Goal: Information Seeking & Learning: Learn about a topic

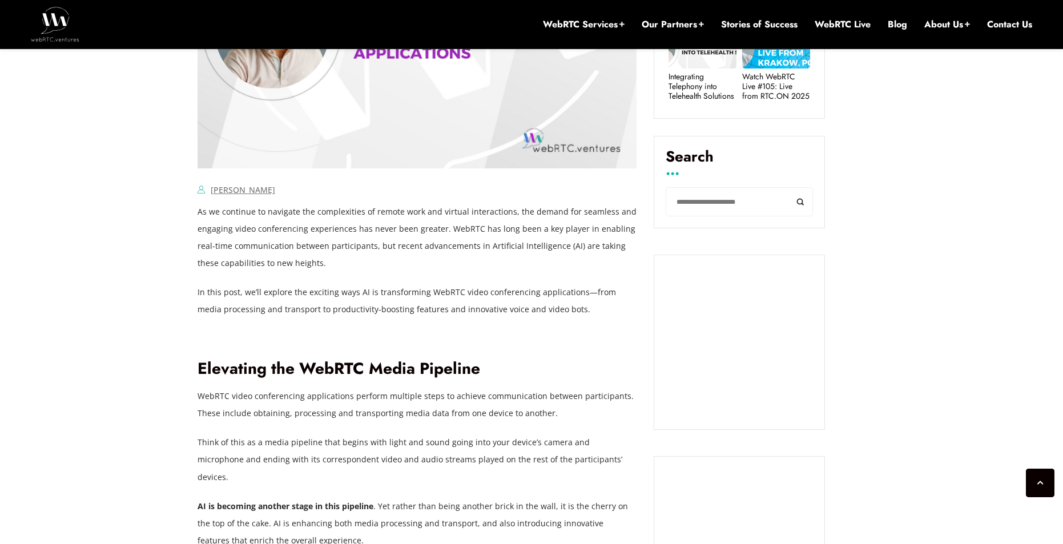
scroll to position [601, 0]
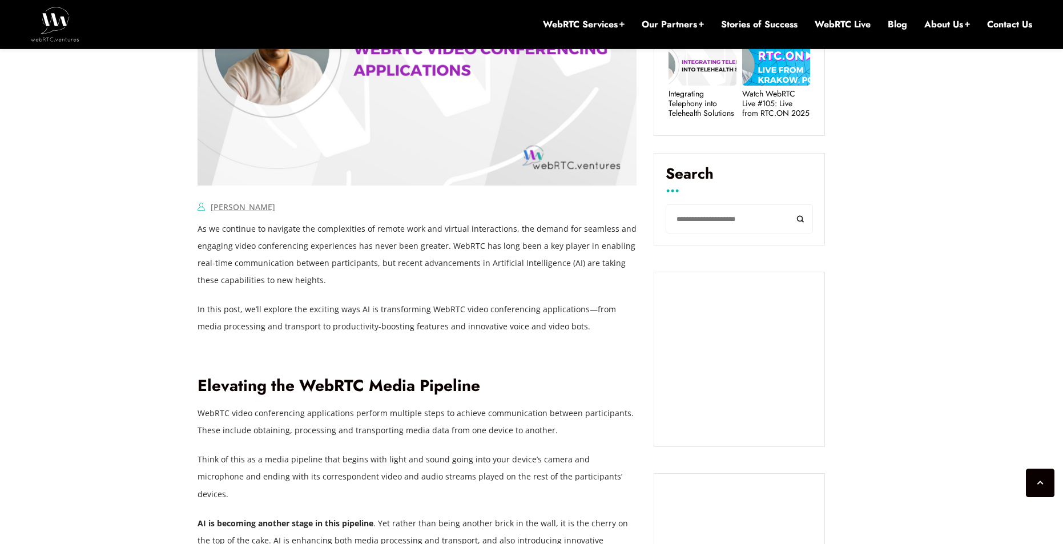
drag, startPoint x: 93, startPoint y: 376, endPoint x: 109, endPoint y: 367, distance: 18.4
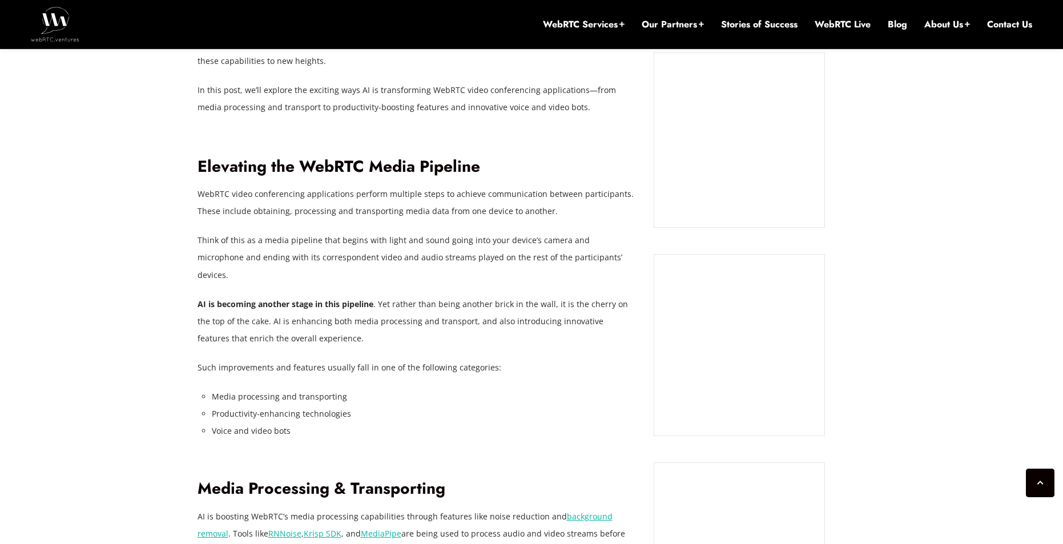
scroll to position [825, 0]
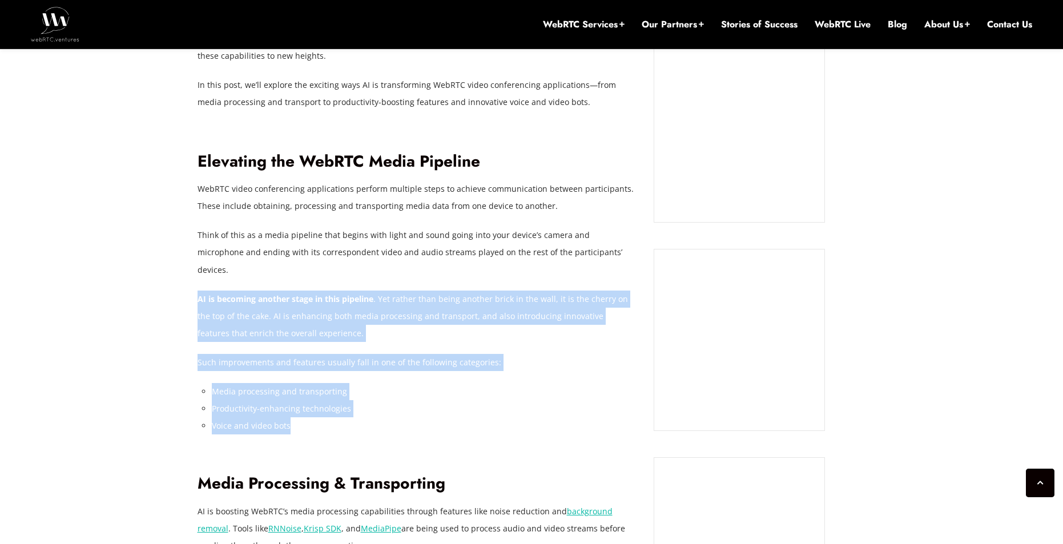
drag, startPoint x: 312, startPoint y: 411, endPoint x: 198, endPoint y: 280, distance: 174.0
copy div "AI is becoming another stage in this pipeline . Yet rather than being another b…"
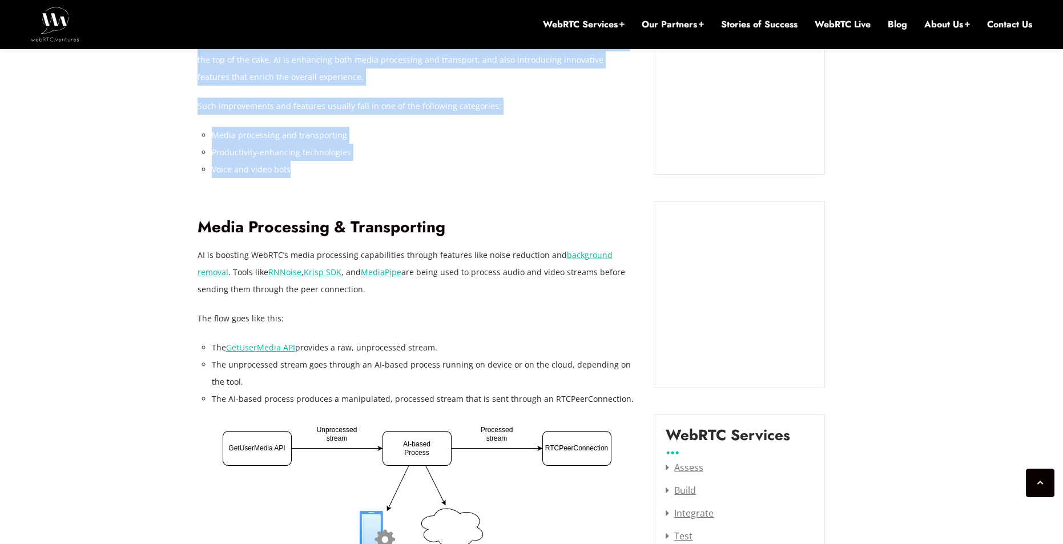
scroll to position [1084, 0]
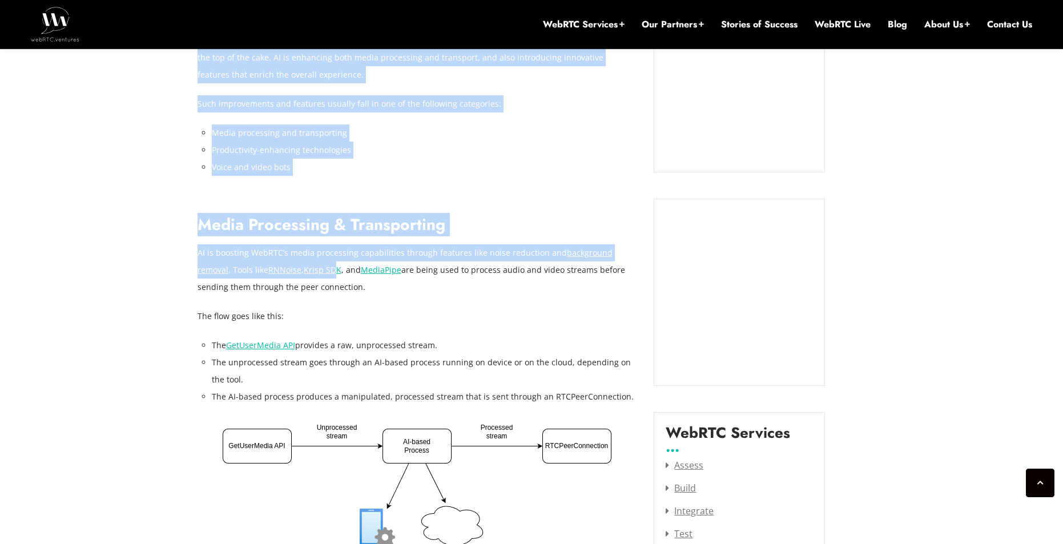
drag, startPoint x: 194, startPoint y: 234, endPoint x: 303, endPoint y: 251, distance: 110.9
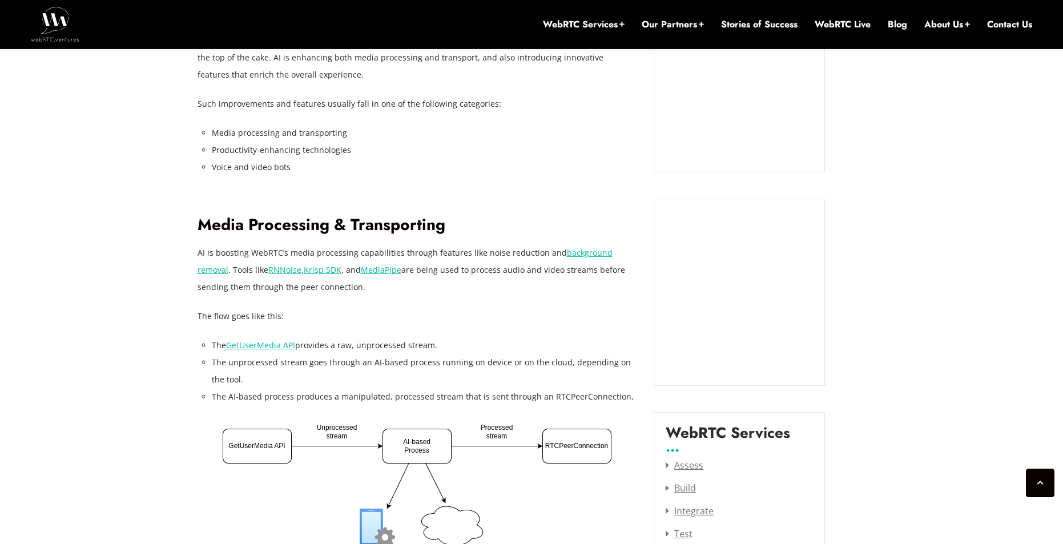
click at [336, 269] on p "AI is boosting WebRTC’s media processing capabilities through features like noi…" at bounding box center [418, 269] width 440 height 51
drag, startPoint x: 332, startPoint y: 271, endPoint x: 198, endPoint y: 239, distance: 138.0
click at [198, 244] on p "AI is boosting WebRTC’s media processing capabilities through features like noi…" at bounding box center [418, 269] width 440 height 51
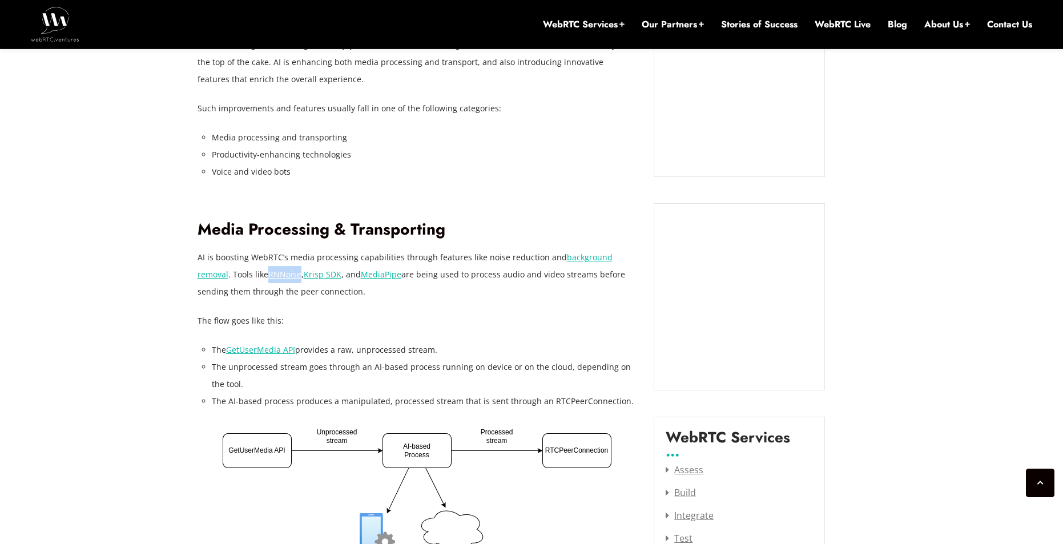
scroll to position [1079, 0]
copy p "AI is boosting WebRTC’s media processing capabilities through features like noi…"
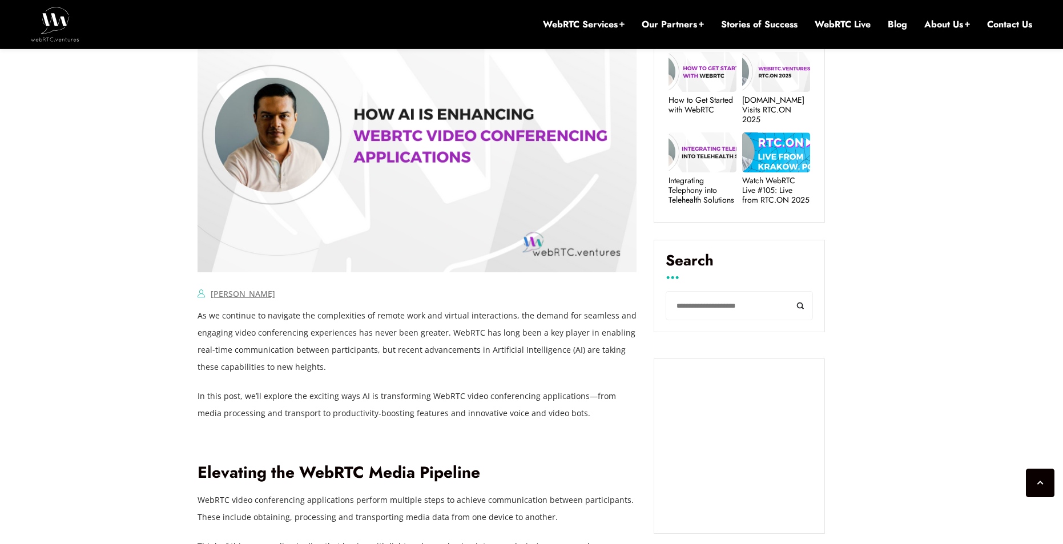
scroll to position [537, 0]
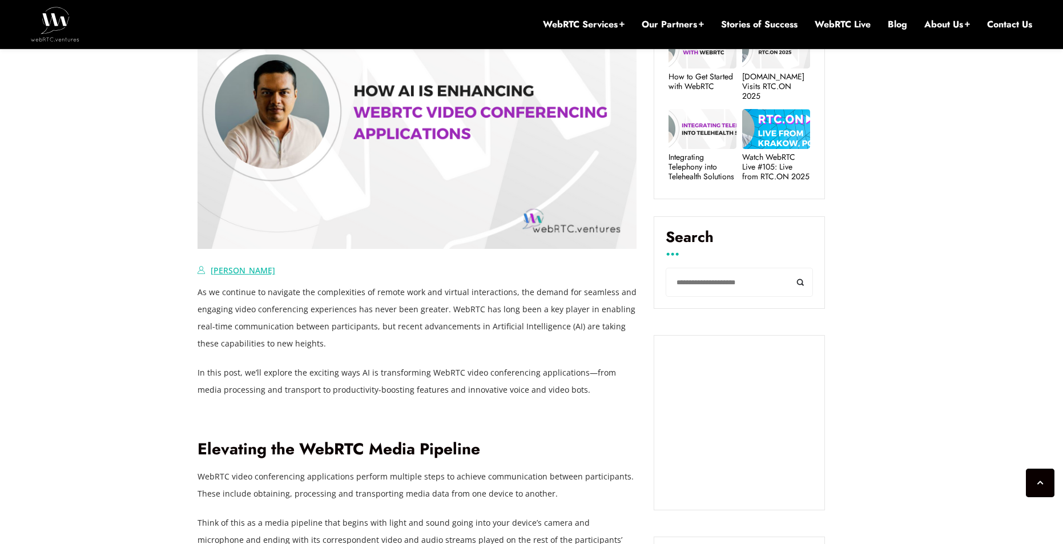
click at [252, 271] on link "[PERSON_NAME]" at bounding box center [243, 270] width 65 height 11
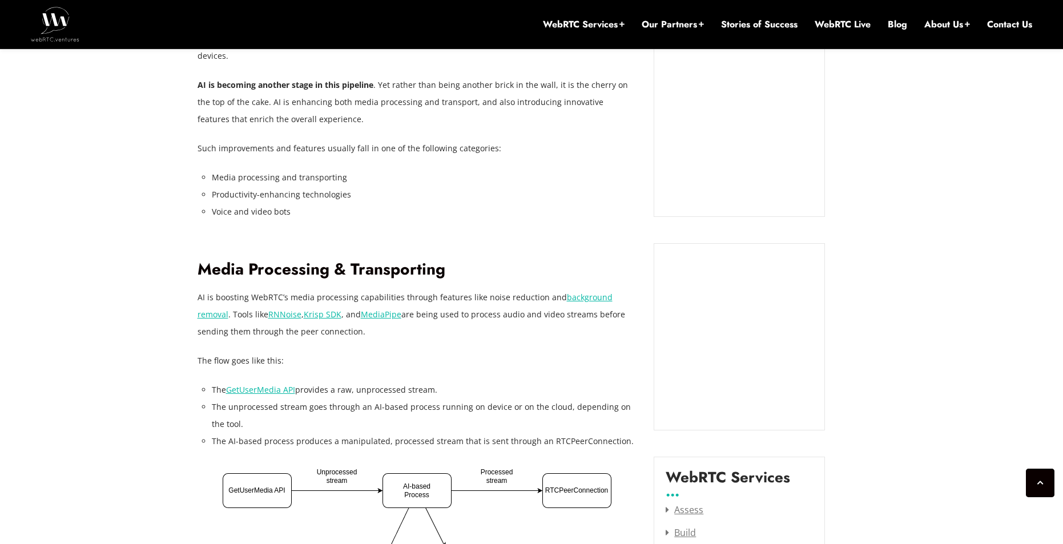
scroll to position [1053, 0]
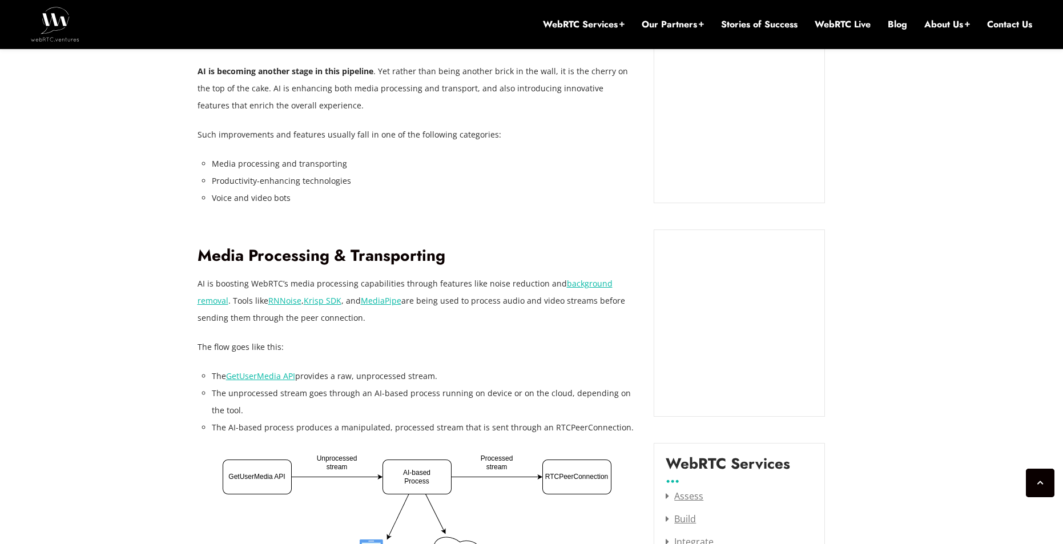
click at [304, 295] on link "Krisp SDK" at bounding box center [323, 300] width 38 height 11
click at [361, 295] on link "MediaPipe" at bounding box center [381, 300] width 41 height 11
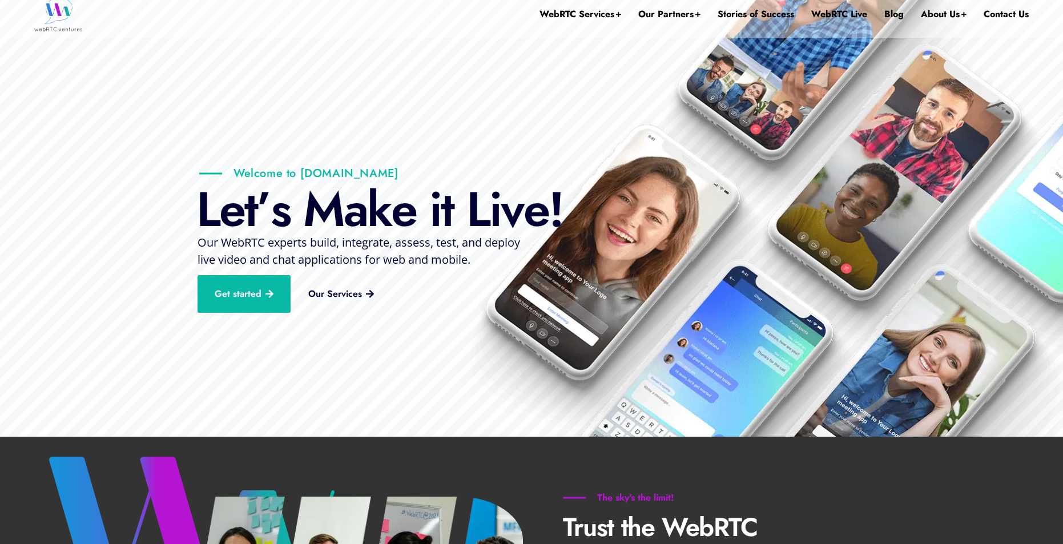
scroll to position [6, 0]
